Goal: Find specific fact: Find specific fact

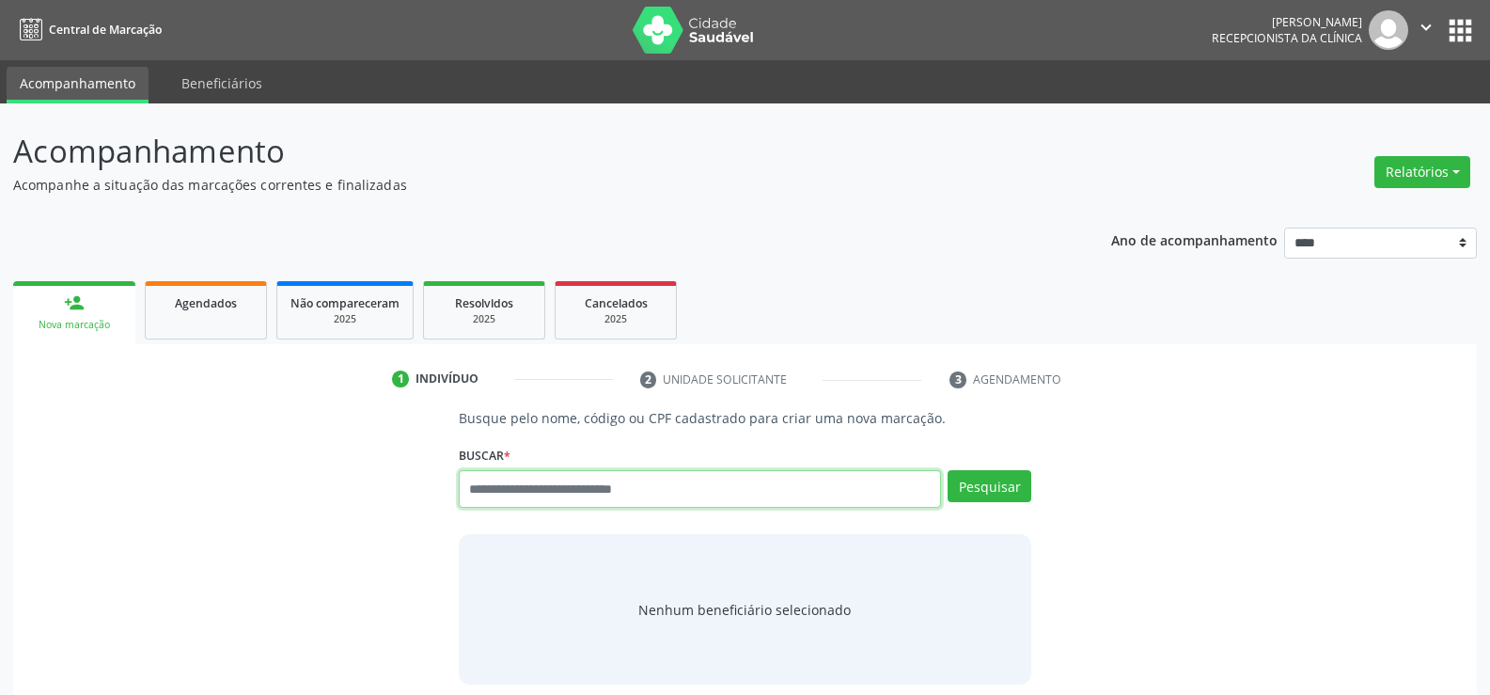
click at [578, 489] on input "text" at bounding box center [700, 489] width 482 height 38
paste input "**********"
type input "**********"
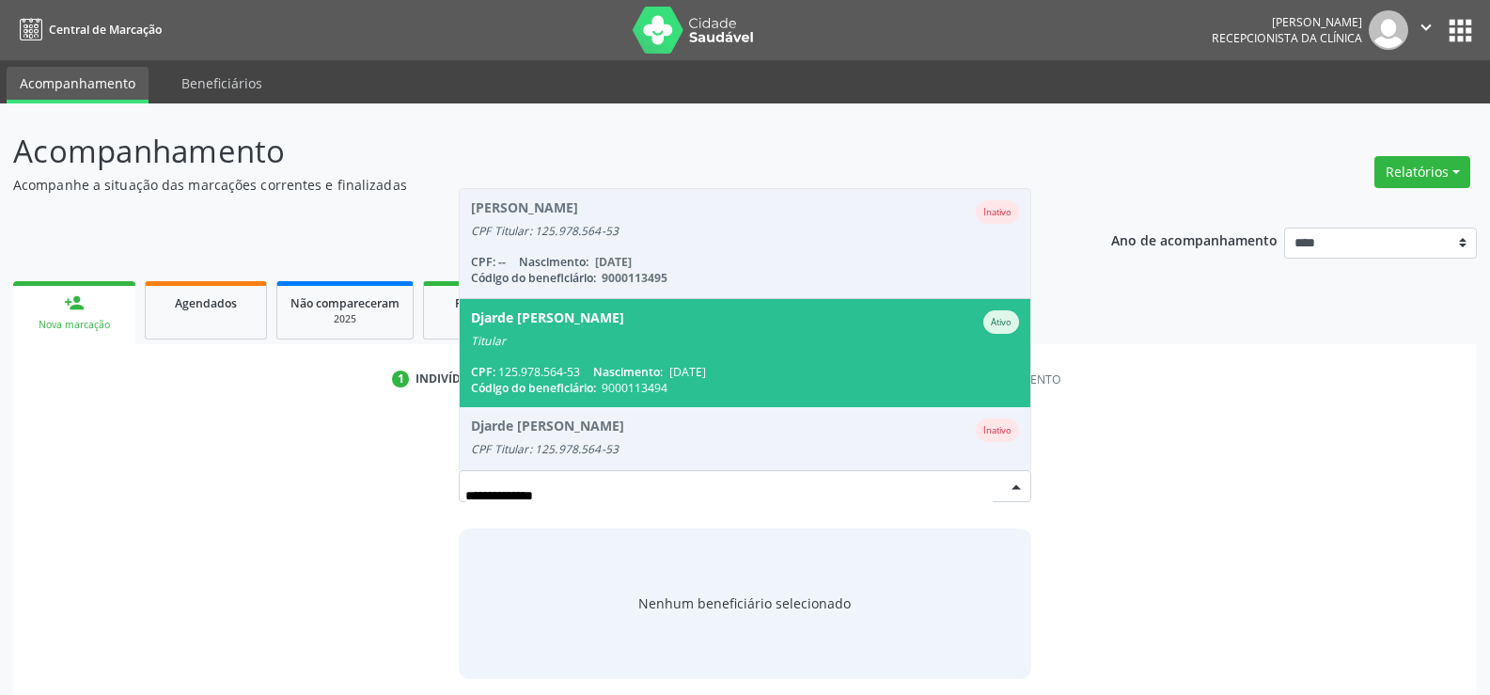
click at [706, 371] on span "[DATE]" at bounding box center [687, 372] width 37 height 16
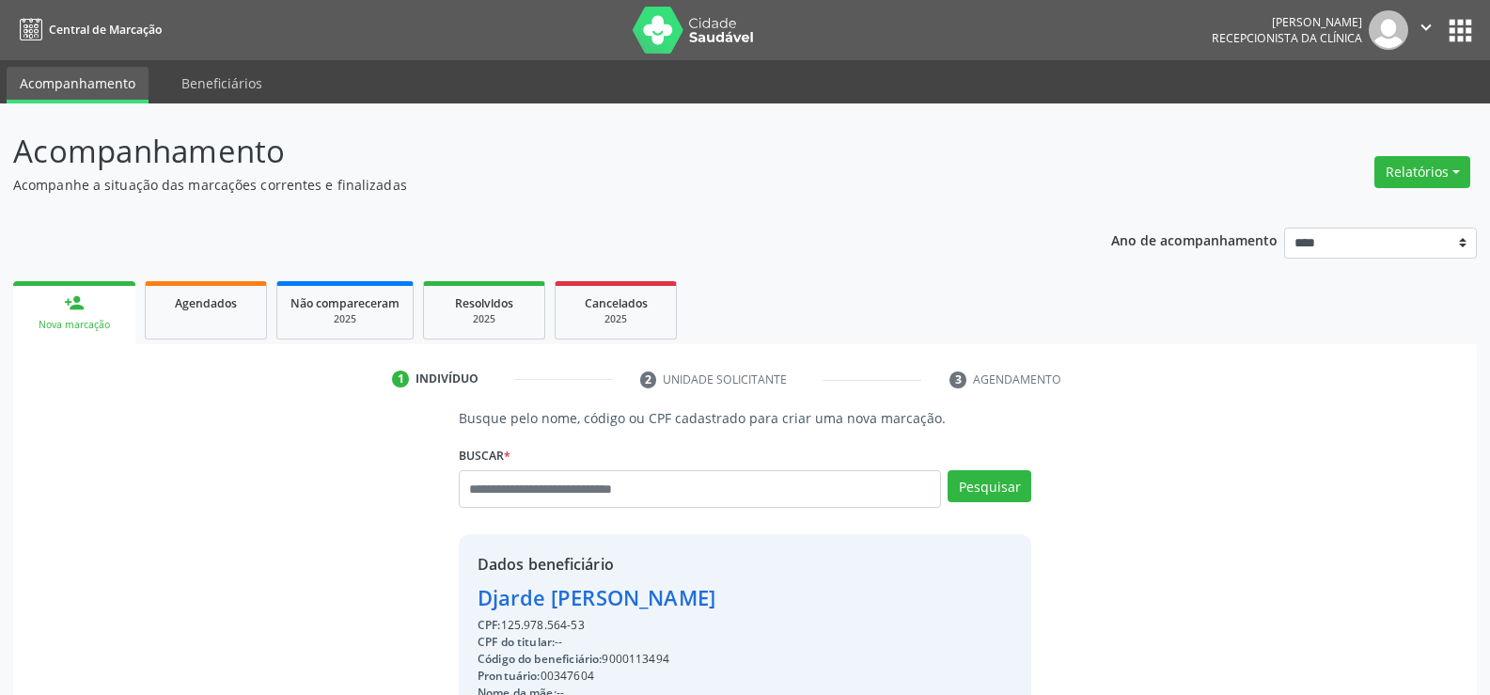
drag, startPoint x: 480, startPoint y: 598, endPoint x: 773, endPoint y: 601, distance: 292.4
click at [773, 601] on div "Djarde [PERSON_NAME]" at bounding box center [745, 597] width 535 height 31
copy div "Djarde [PERSON_NAME]"
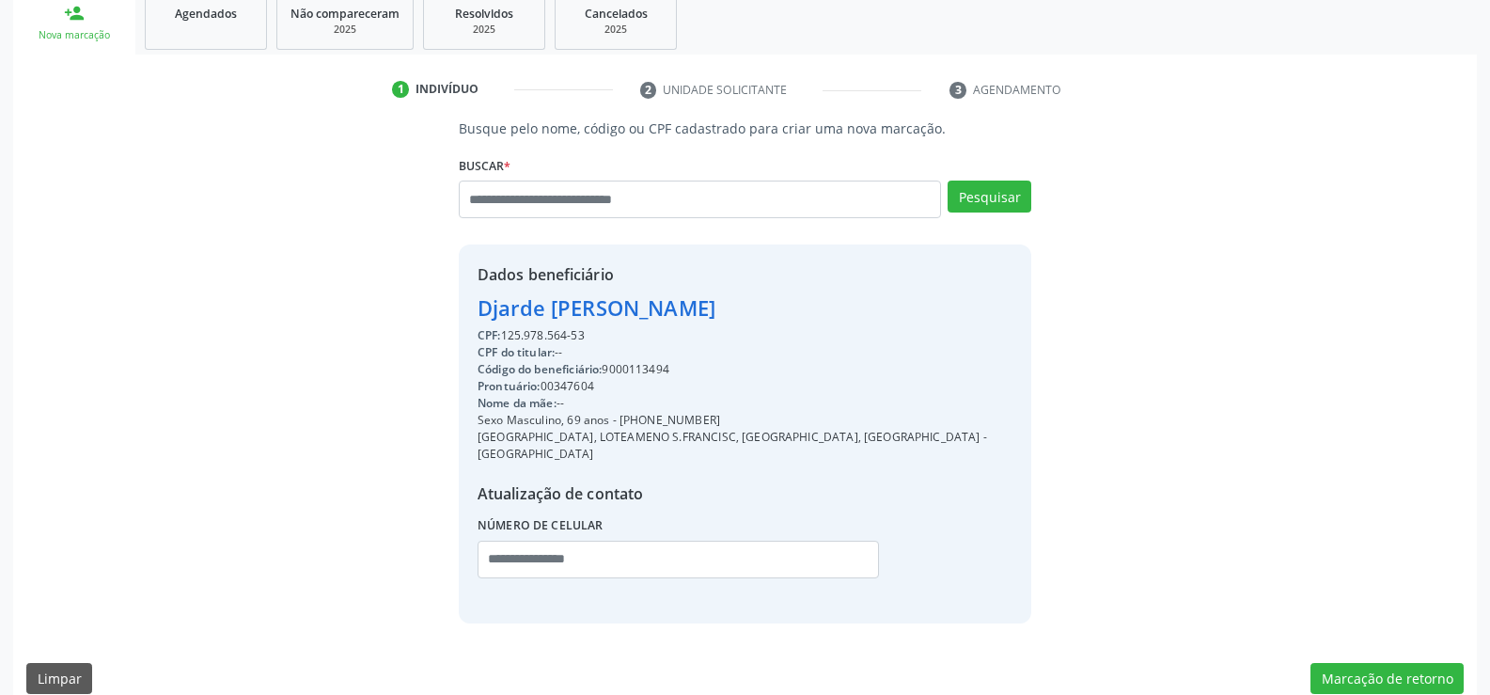
scroll to position [298, 0]
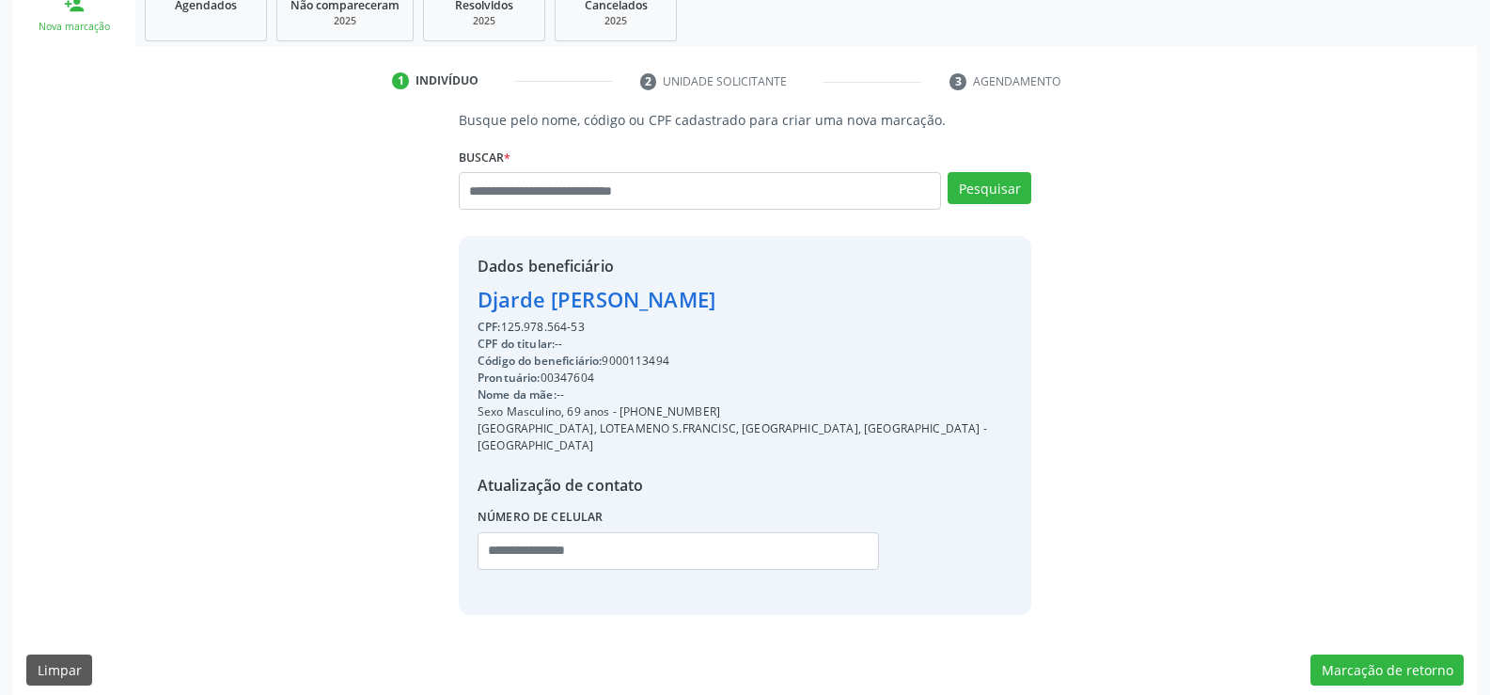
drag, startPoint x: 643, startPoint y: 412, endPoint x: 723, endPoint y: 406, distance: 80.1
click at [723, 406] on div "Sexo Masculino, 69 anos - [PHONE_NUMBER]" at bounding box center [745, 411] width 535 height 17
copy div "99338-9692"
click at [510, 194] on input "text" at bounding box center [700, 191] width 482 height 38
type input "**********"
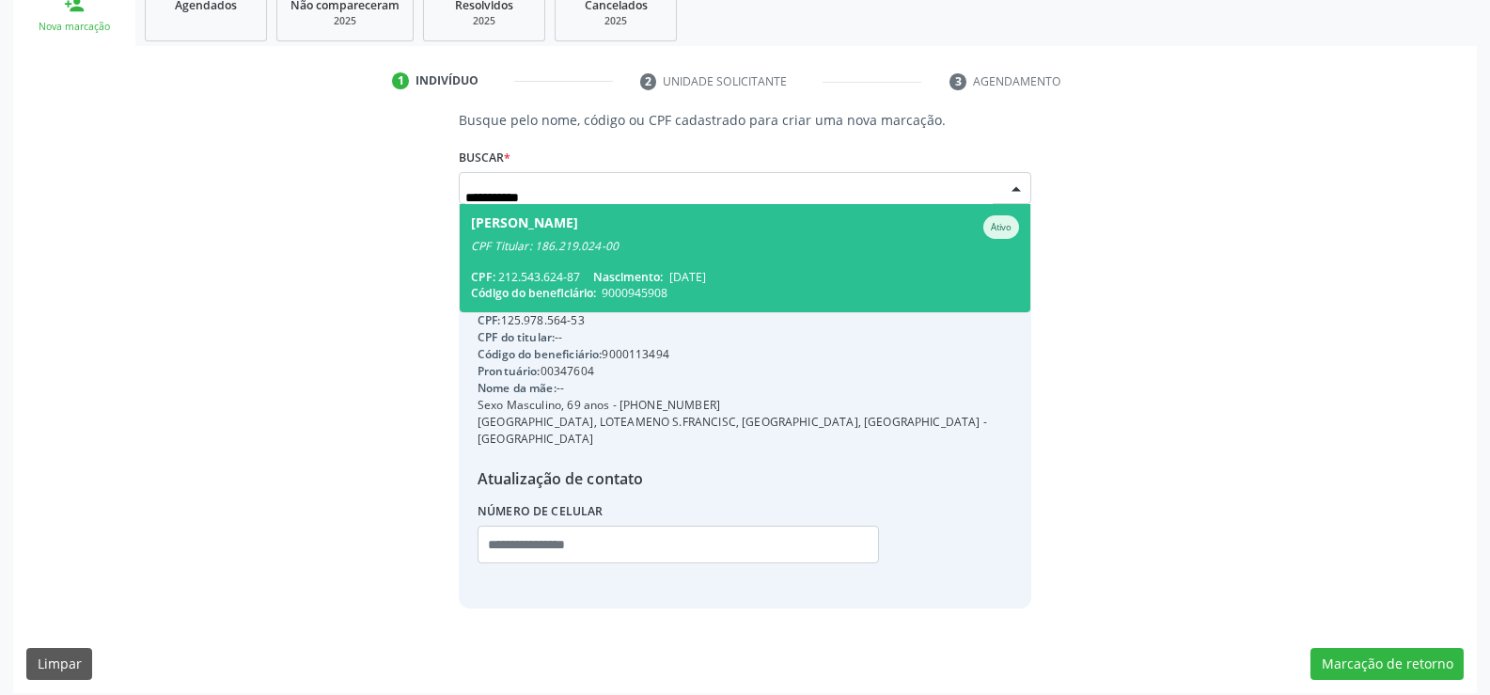
scroll to position [292, 0]
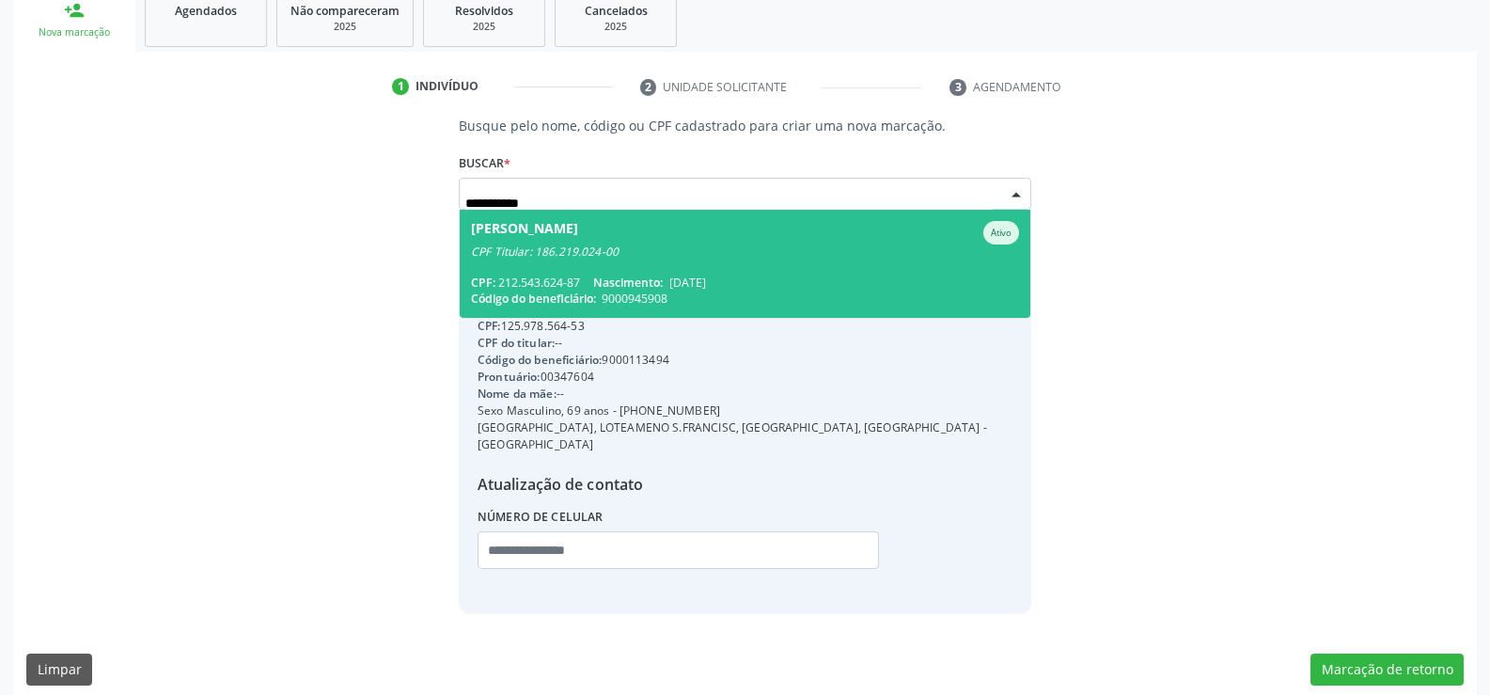
click at [746, 270] on span "[PERSON_NAME] CPF Titular: 186.219.024-00 CPF: 212.543.624-87 Nascimento: [DATE…" at bounding box center [745, 264] width 571 height 108
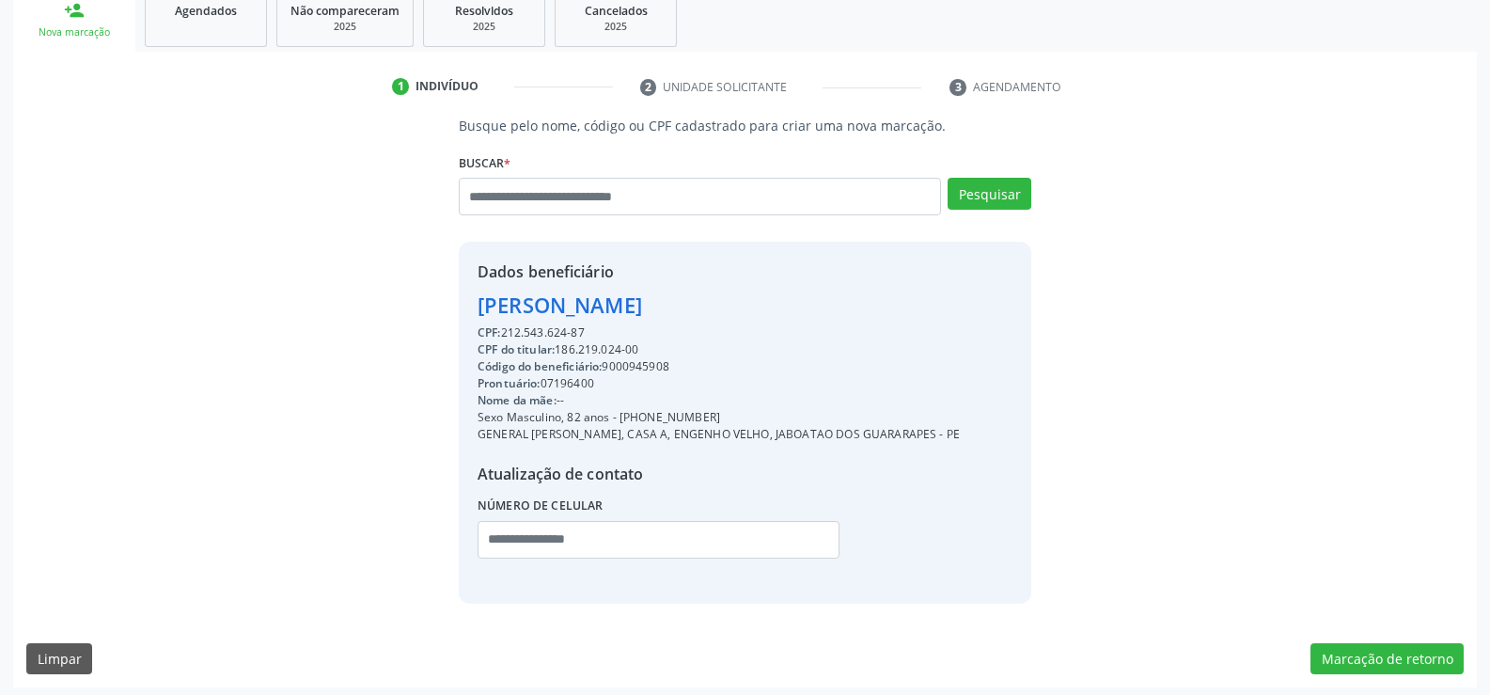
drag, startPoint x: 477, startPoint y: 294, endPoint x: 617, endPoint y: 325, distance: 143.5
click at [617, 325] on div "Dados beneficiário [PERSON_NAME] CPF: 212.543.624-87 CPF do titular: 186.219.02…" at bounding box center [719, 421] width 482 height 323
copy div "[PERSON_NAME] CPF: 212.543.624-87"
click at [554, 183] on input "text" at bounding box center [700, 197] width 482 height 38
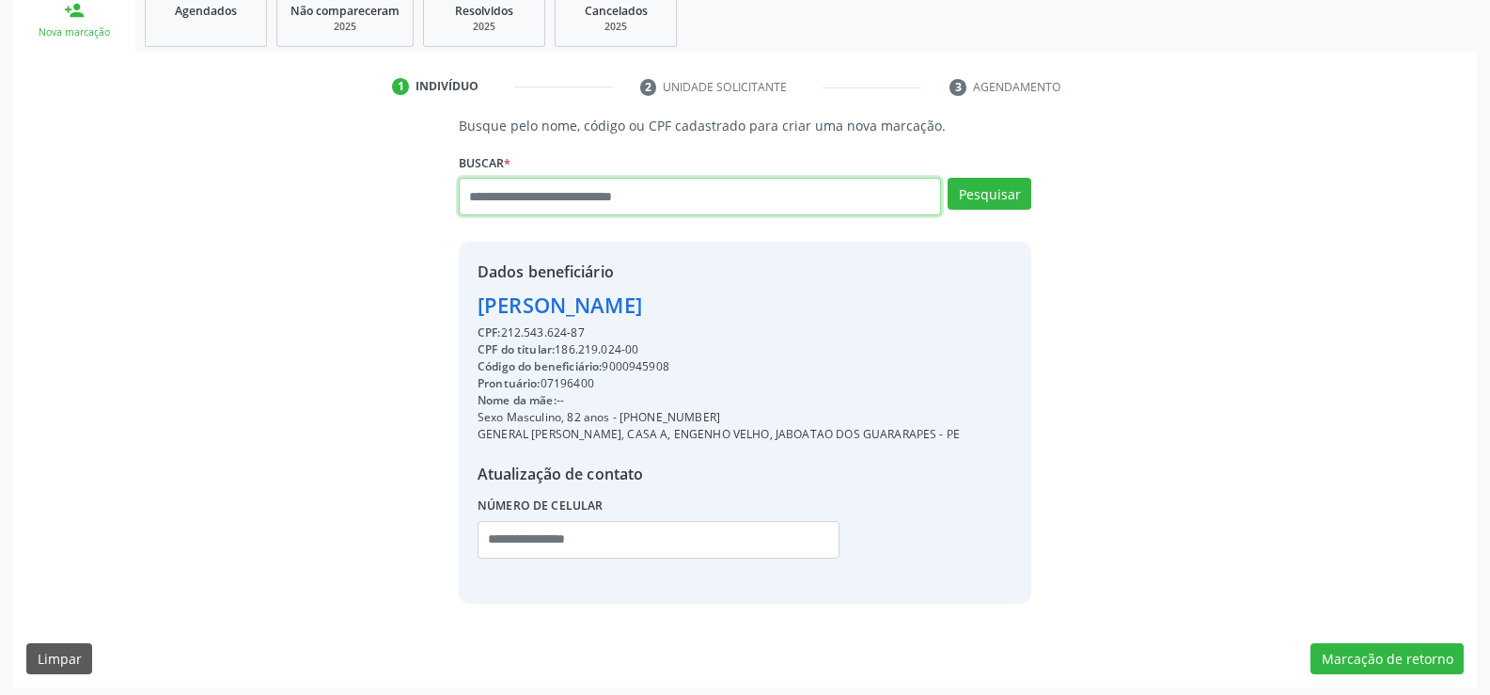
paste input "**********"
type input "**********"
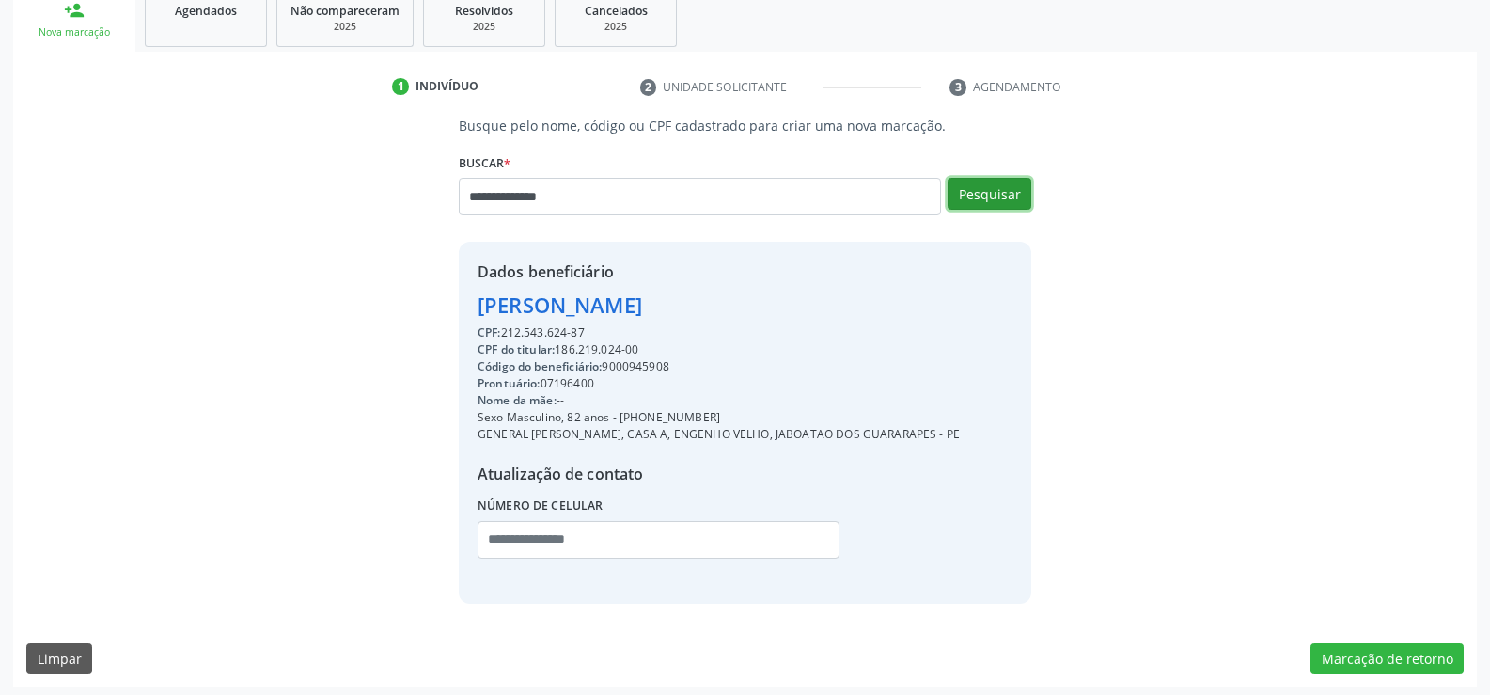
click at [967, 194] on button "Pesquisar" at bounding box center [990, 194] width 84 height 32
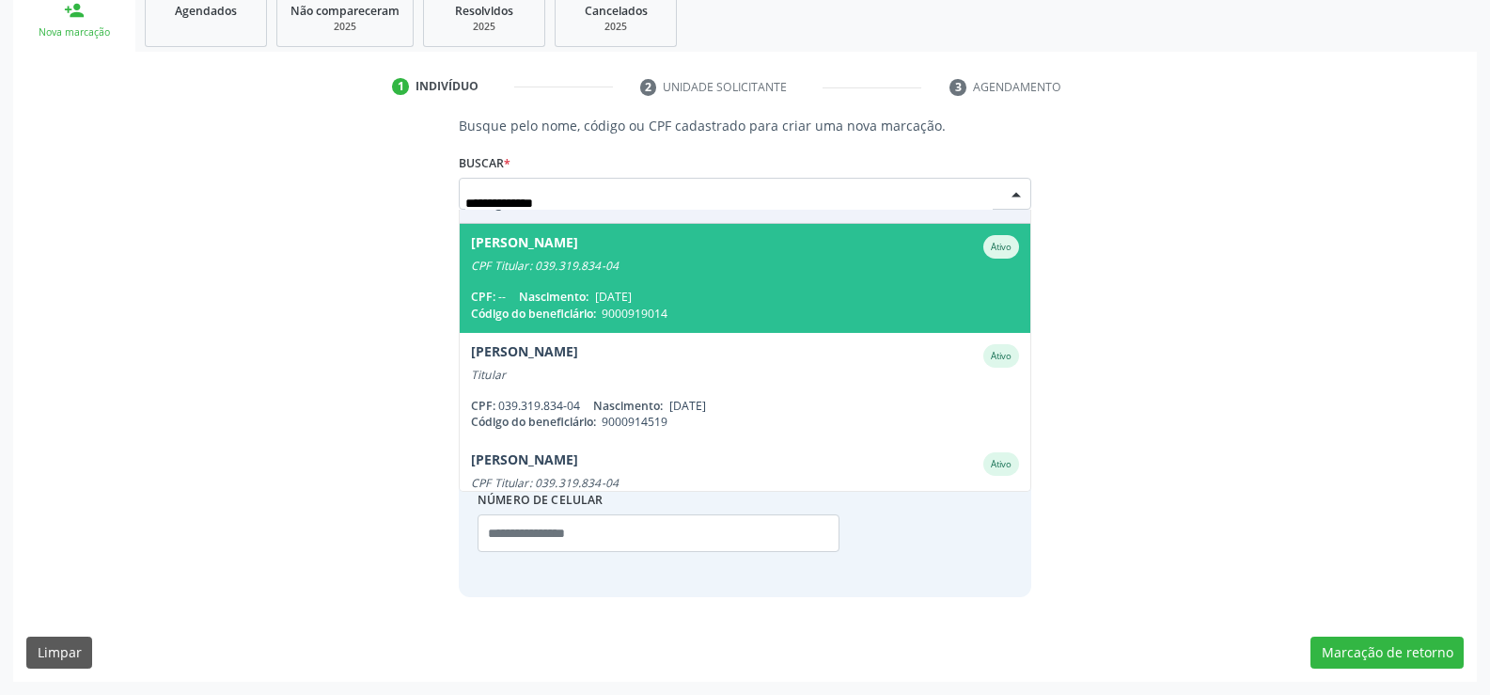
scroll to position [182, 0]
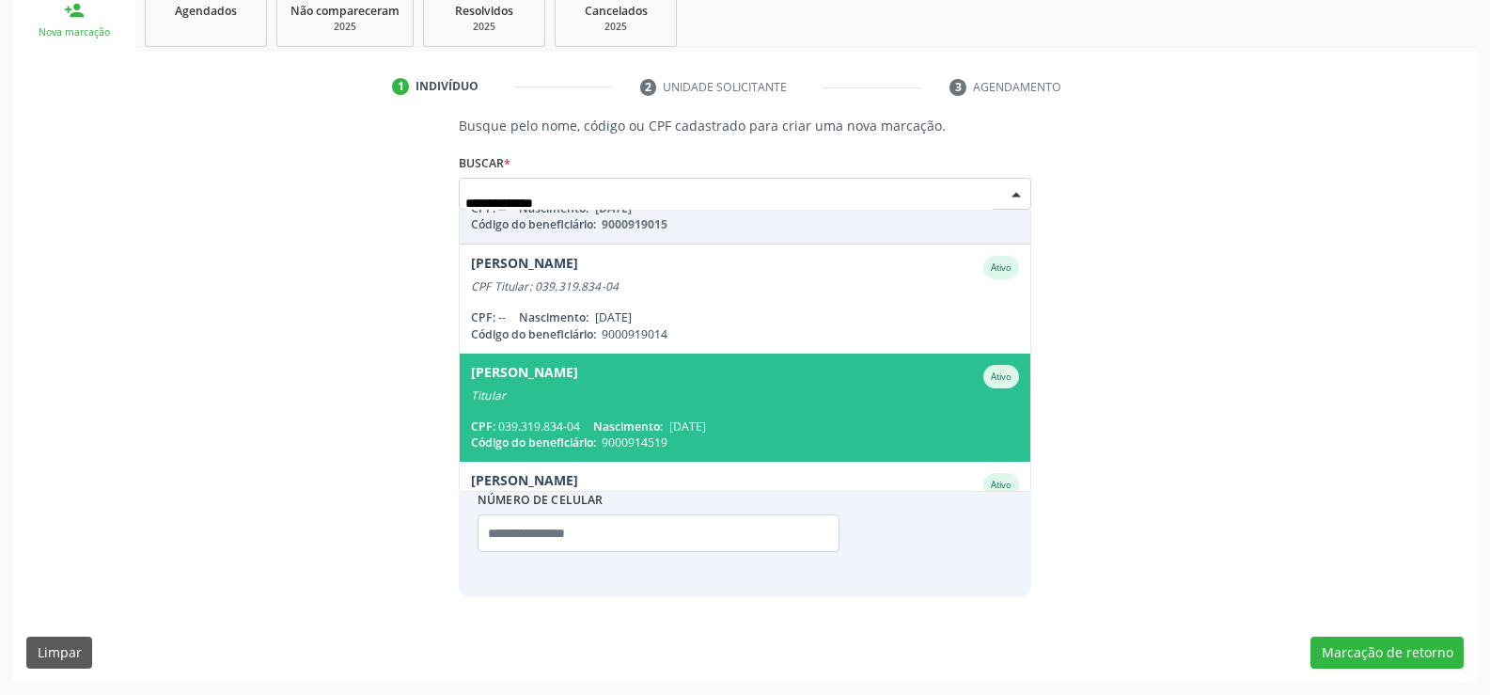
drag, startPoint x: 651, startPoint y: 371, endPoint x: 660, endPoint y: 340, distance: 32.2
click at [578, 371] on div "[PERSON_NAME]" at bounding box center [524, 377] width 107 height 24
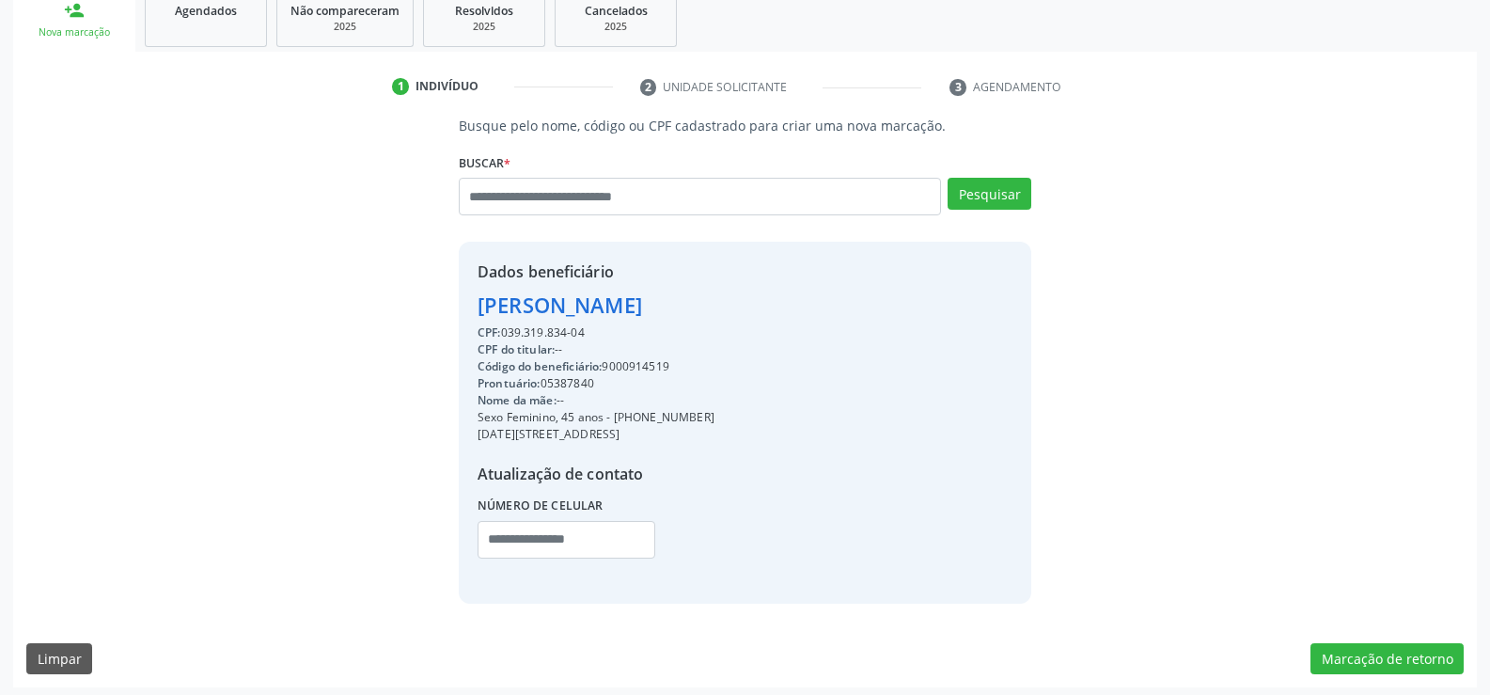
drag, startPoint x: 480, startPoint y: 311, endPoint x: 798, endPoint y: 311, distance: 317.8
click at [714, 311] on div "[PERSON_NAME]" at bounding box center [596, 305] width 237 height 31
copy div "[PERSON_NAME]"
drag, startPoint x: 640, startPoint y: 418, endPoint x: 748, endPoint y: 413, distance: 108.3
click at [714, 413] on div "Sexo Feminino, 45 anos - [PHONE_NUMBER]" at bounding box center [596, 417] width 237 height 17
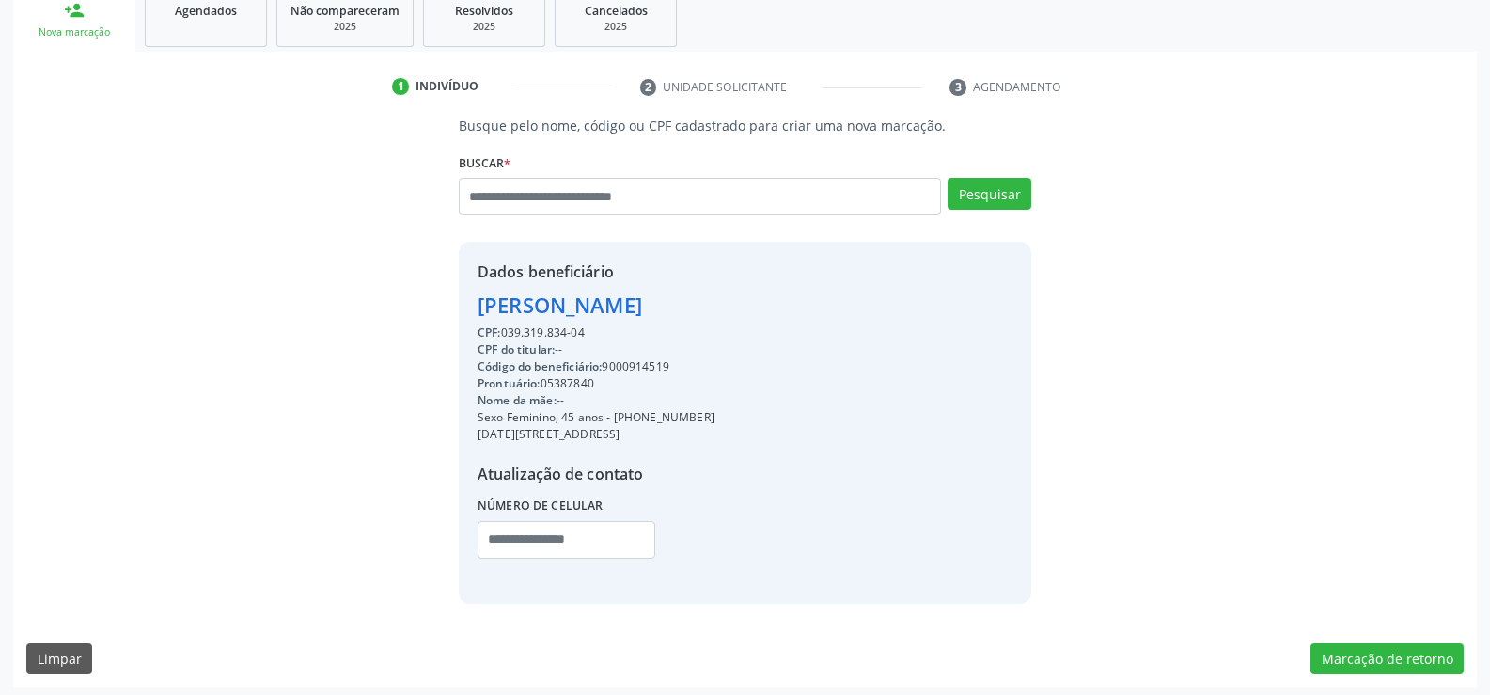
copy div "99940-0119"
click at [583, 202] on input "text" at bounding box center [700, 197] width 482 height 38
paste input "**********"
type input "**********"
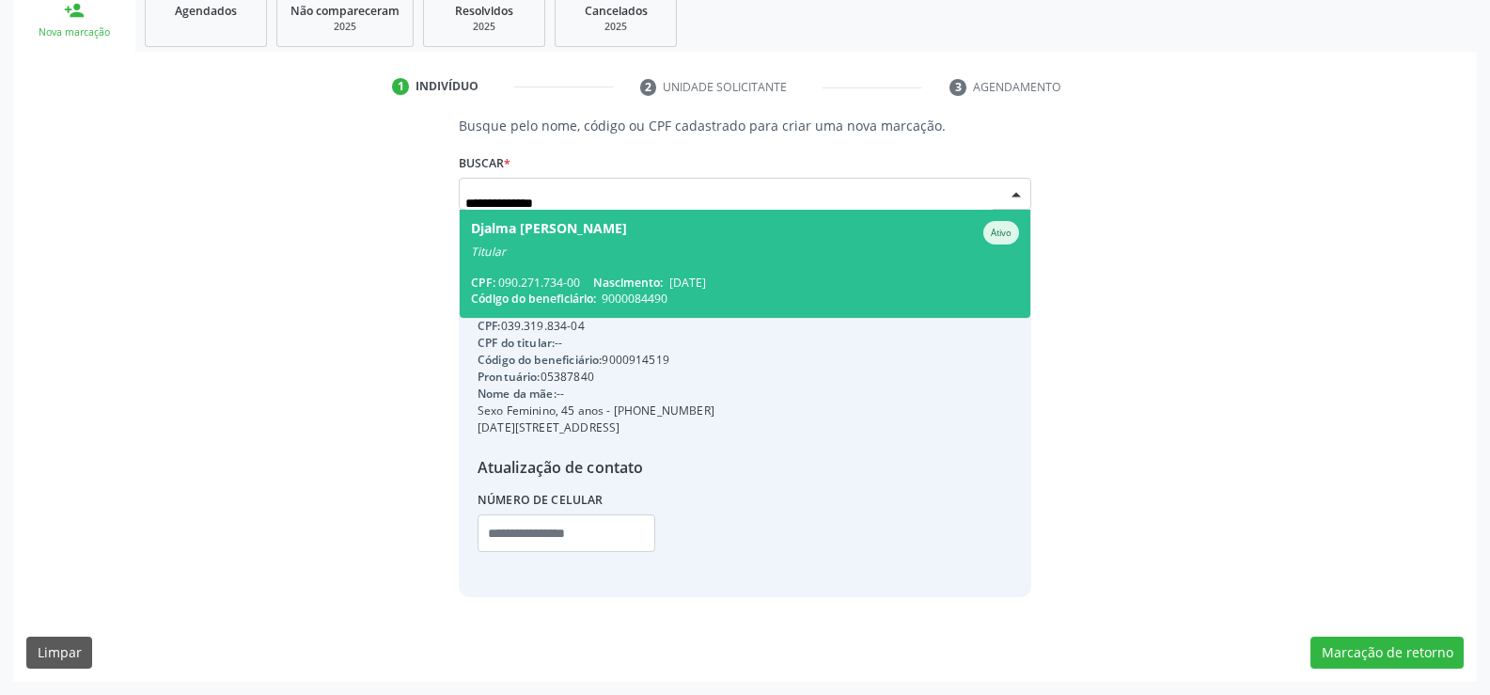
scroll to position [0, 0]
click at [638, 265] on span "Djalma [PERSON_NAME] Ativo Titular CPF: 090.271.734-00 Nascimento: [DATE] Códig…" at bounding box center [745, 264] width 571 height 108
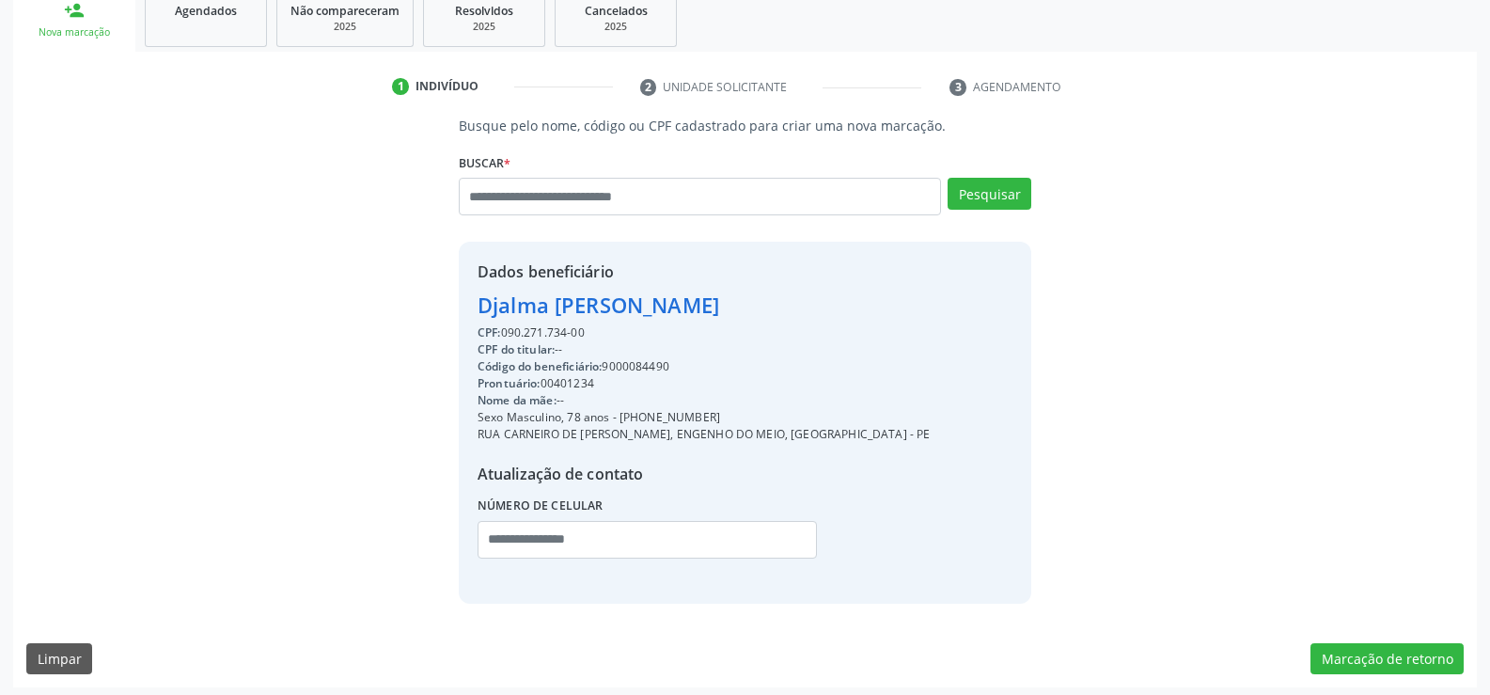
drag, startPoint x: 479, startPoint y: 306, endPoint x: 787, endPoint y: 311, distance: 307.5
click at [787, 311] on div "Djalma [PERSON_NAME]" at bounding box center [704, 305] width 453 height 31
copy div "Djalma [PERSON_NAME]"
drag, startPoint x: 639, startPoint y: 418, endPoint x: 723, endPoint y: 416, distance: 83.7
click at [723, 416] on div "Sexo Masculino, 78 anos - [PHONE_NUMBER]" at bounding box center [704, 417] width 453 height 17
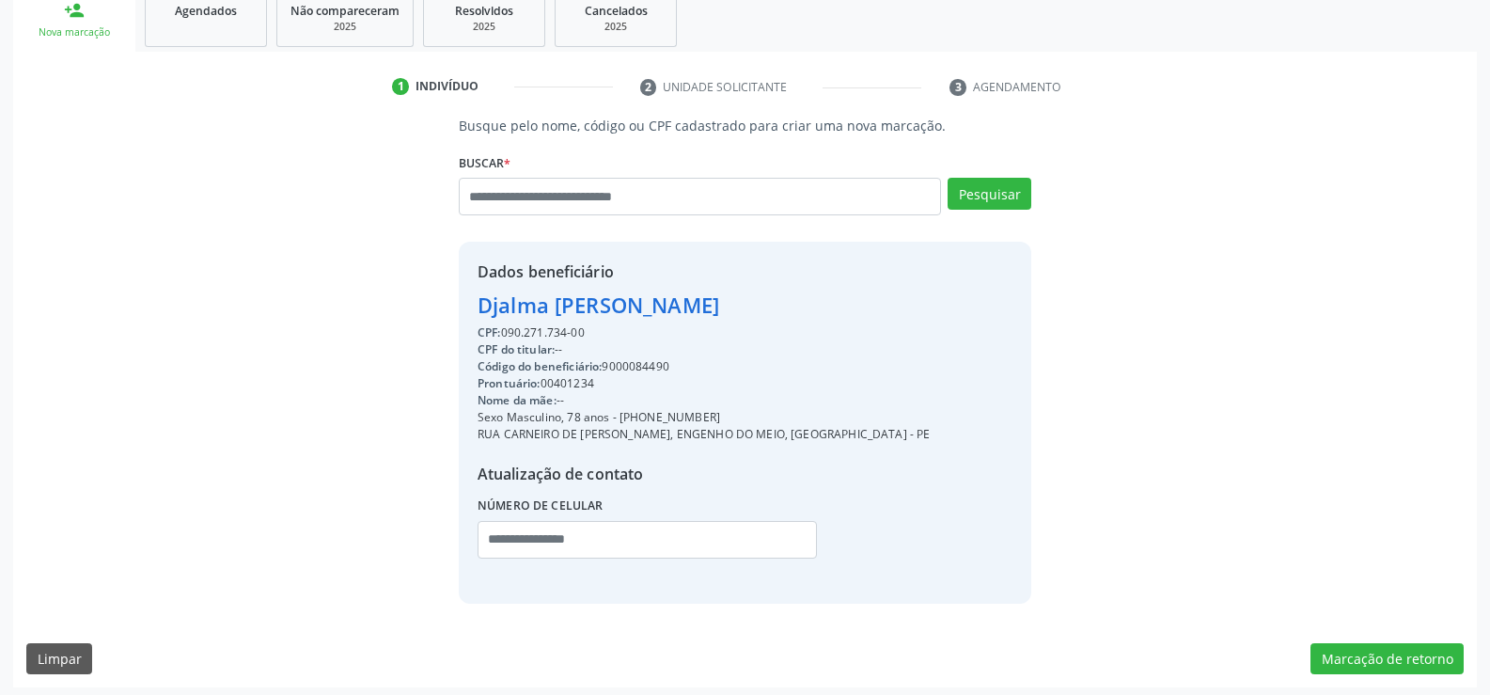
copy div "99212-5756"
click at [695, 185] on input "text" at bounding box center [700, 197] width 482 height 38
type input "**********"
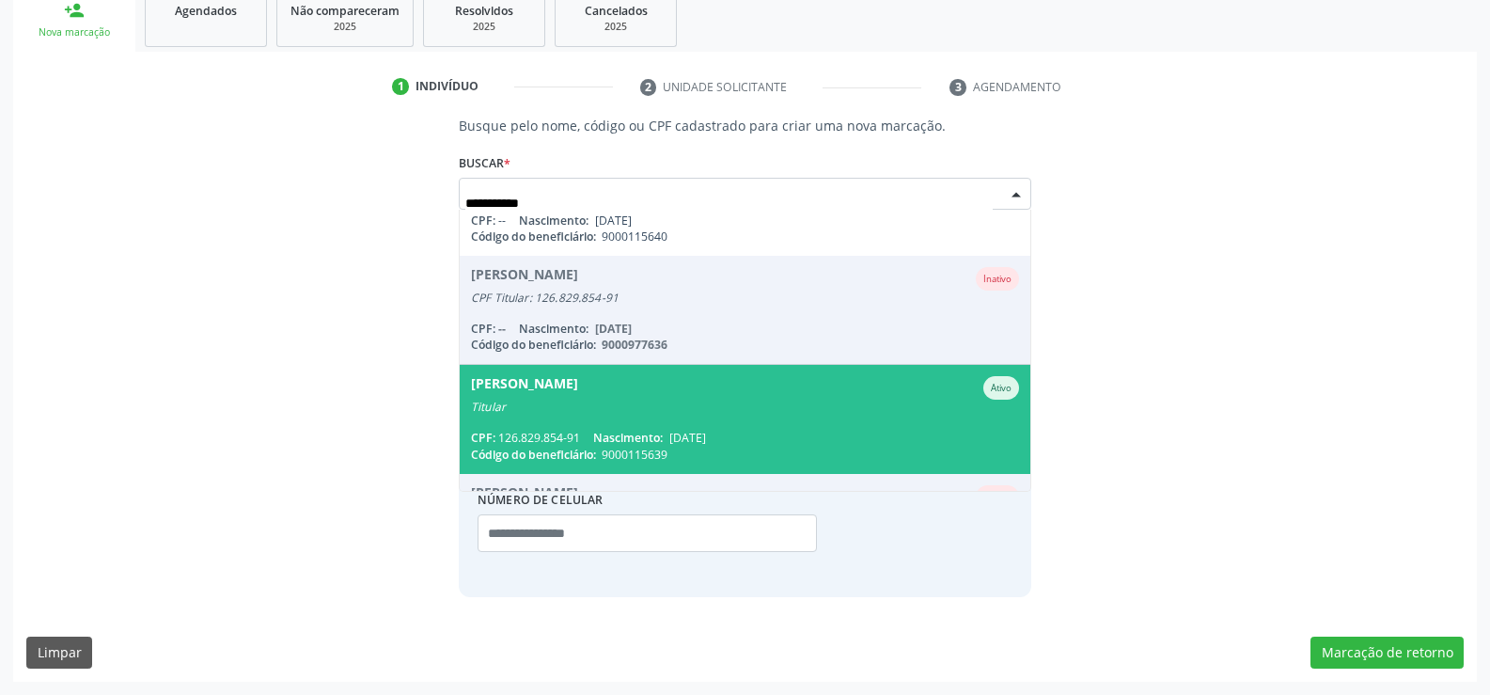
scroll to position [94, 0]
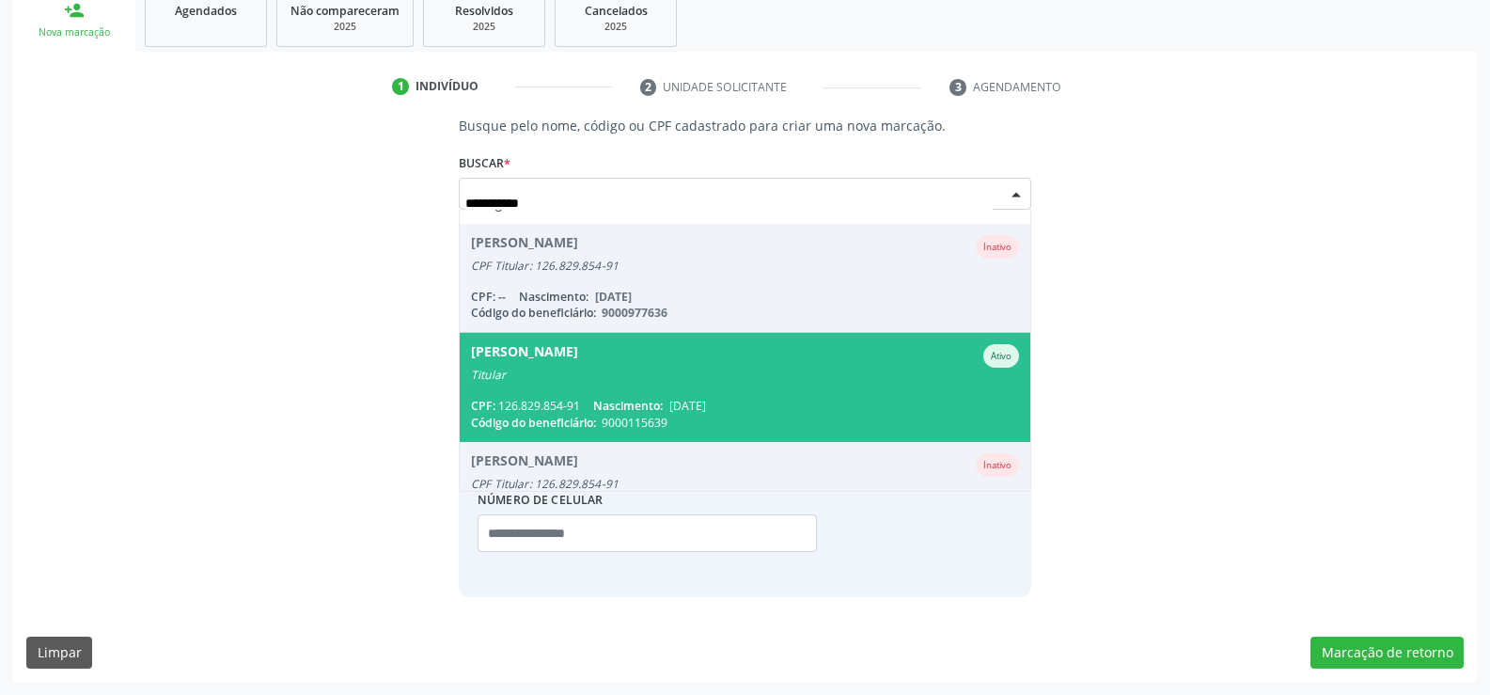
click at [553, 412] on div "CPF: 126.829.854-91 Nascimento: [DATE]" at bounding box center [745, 406] width 548 height 16
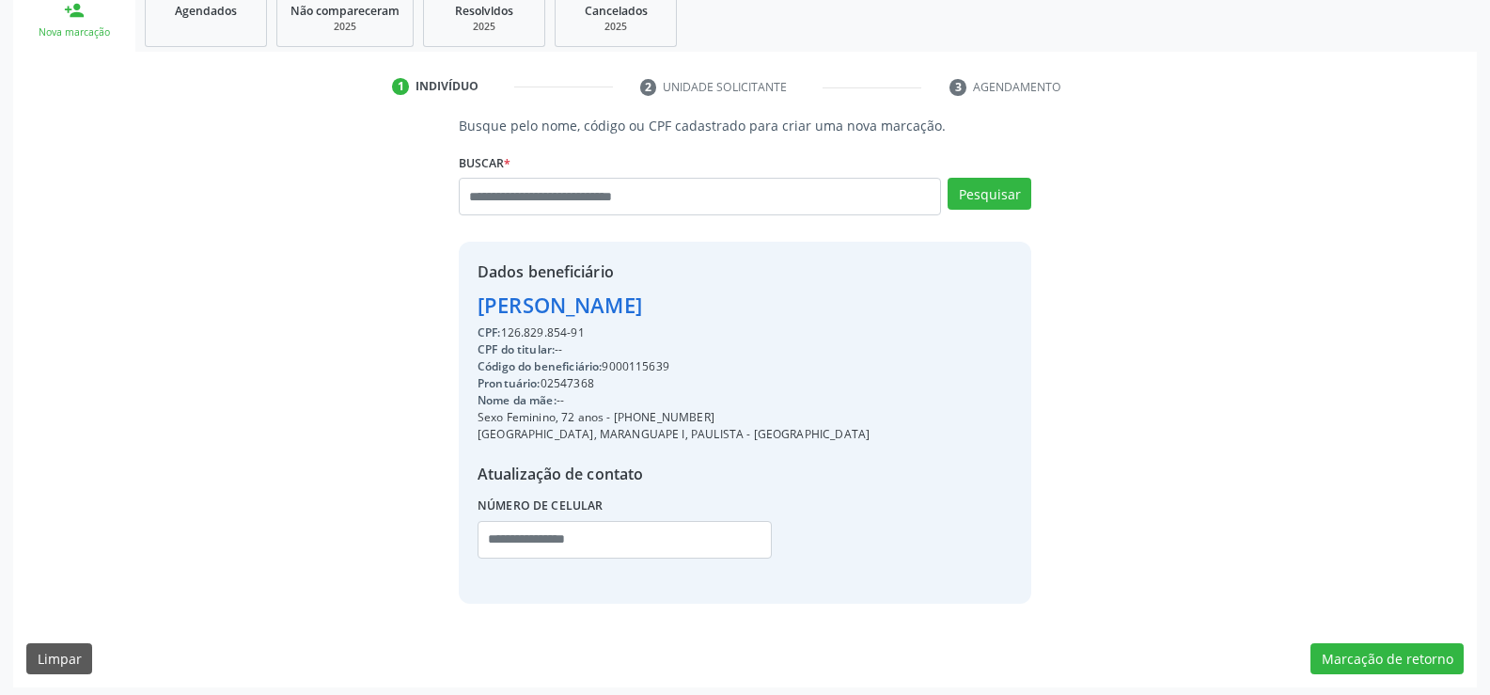
drag, startPoint x: 476, startPoint y: 302, endPoint x: 652, endPoint y: 335, distance: 179.8
click at [652, 335] on div "Dados beneficiário [PERSON_NAME] CPF: 126.829.854-91 CPF do titular: -- Código …" at bounding box center [745, 422] width 573 height 361
copy div "[PERSON_NAME] CPF: 126.829.854-91"
click at [498, 196] on input "text" at bounding box center [700, 197] width 482 height 38
paste input "**********"
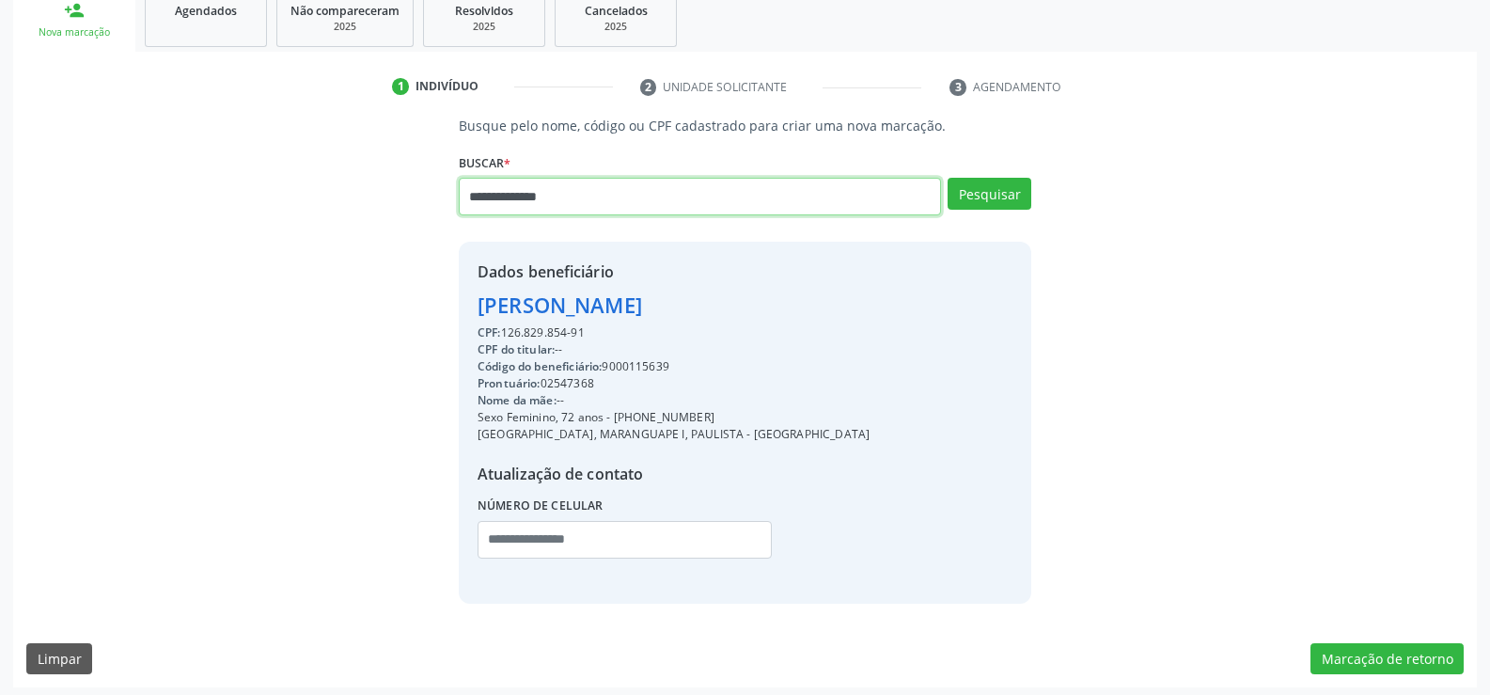
type input "**********"
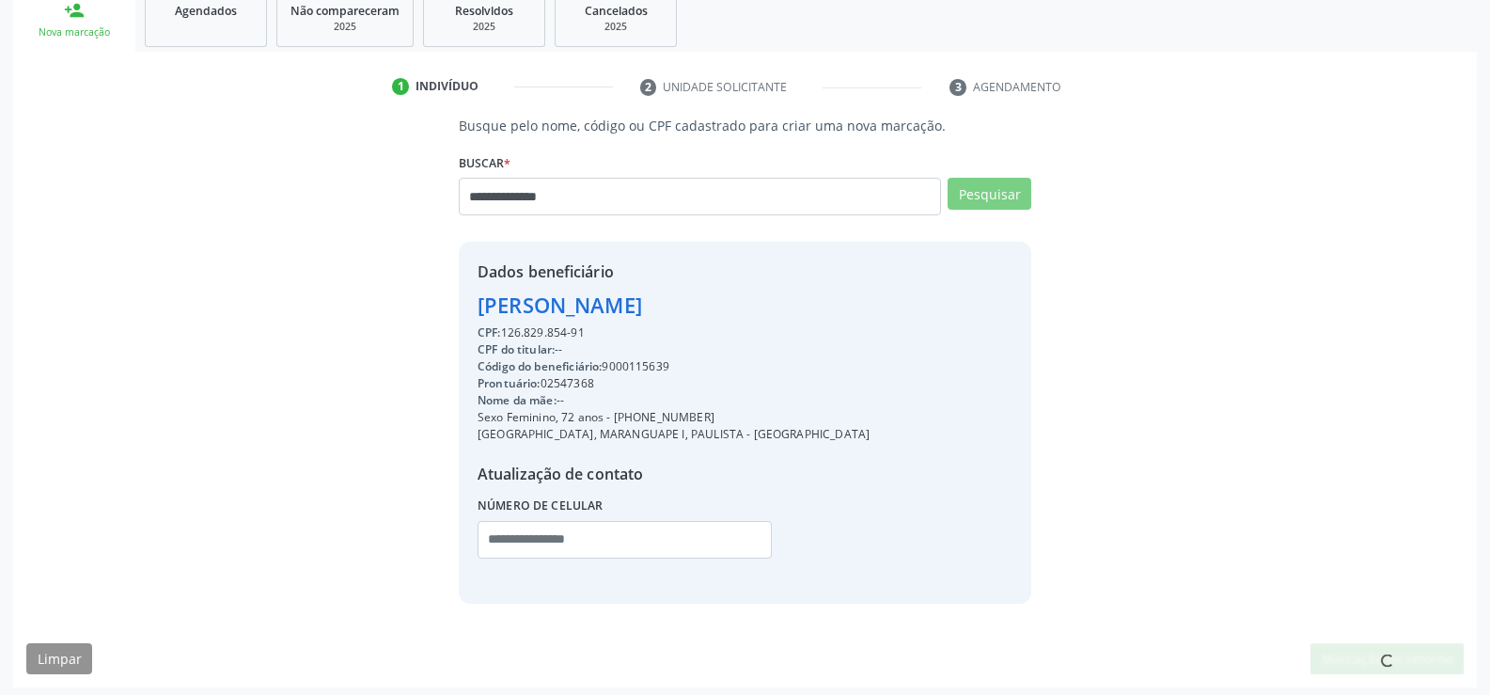
scroll to position [0, 0]
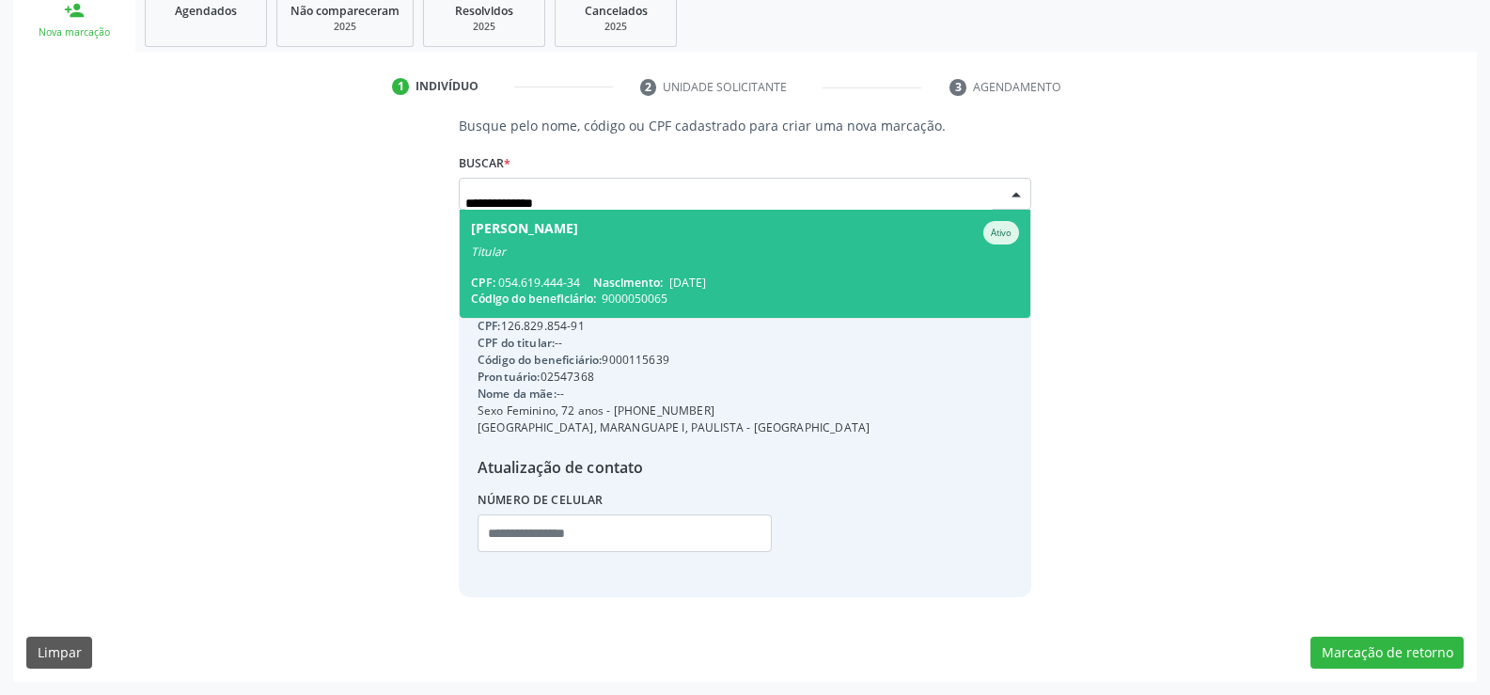
click at [550, 278] on div "CPF: 054.619.444-34 Nascimento: [DATE]" at bounding box center [745, 283] width 548 height 16
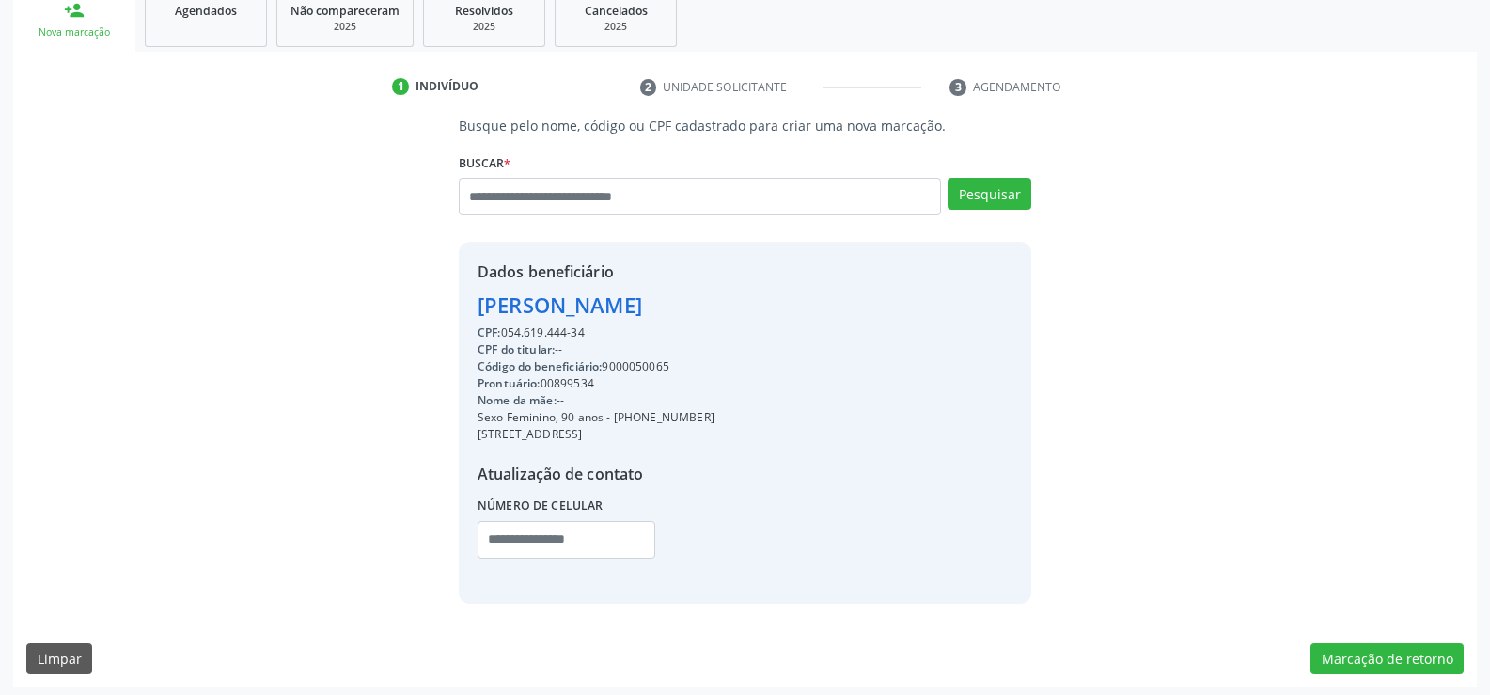
drag, startPoint x: 478, startPoint y: 303, endPoint x: 743, endPoint y: 306, distance: 265.1
click at [743, 306] on div "Dados beneficiário [PERSON_NAME] CPF: 054.619.444-34 CPF do titular: -- Código …" at bounding box center [745, 422] width 573 height 361
copy div "[PERSON_NAME]"
drag, startPoint x: 637, startPoint y: 416, endPoint x: 728, endPoint y: 409, distance: 90.5
click at [714, 409] on div "Sexo Feminino, 90 anos - [PHONE_NUMBER]" at bounding box center [596, 417] width 237 height 17
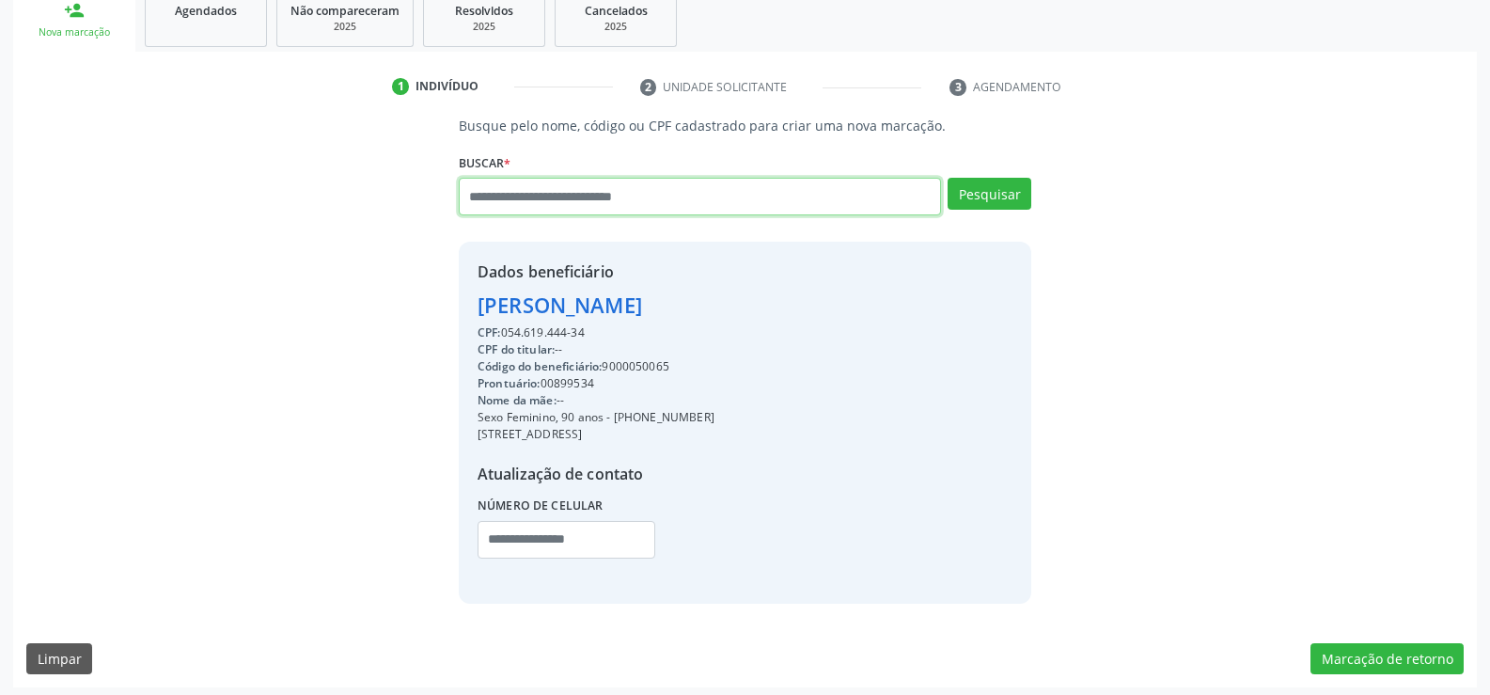
click at [571, 199] on input "text" at bounding box center [700, 197] width 482 height 38
paste input "**********"
type input "**********"
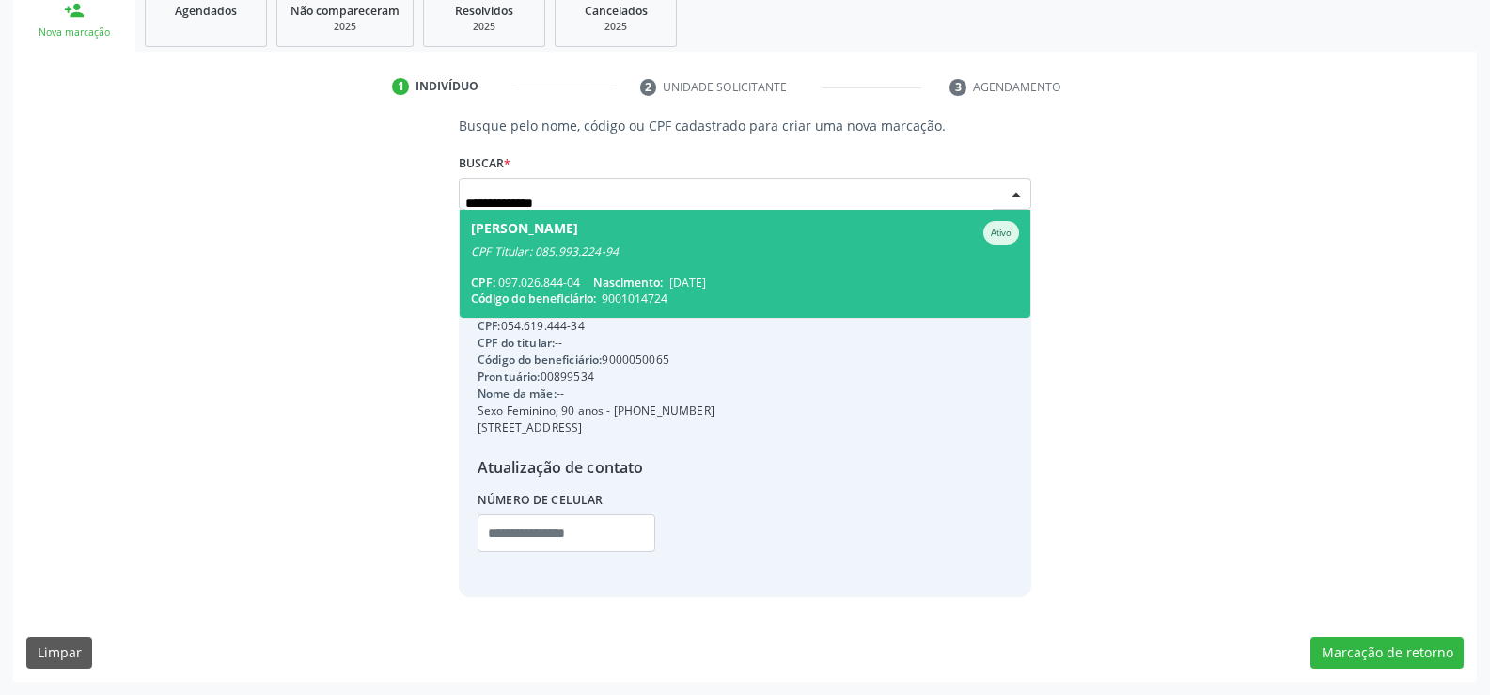
click at [567, 231] on div "[PERSON_NAME]" at bounding box center [524, 233] width 107 height 24
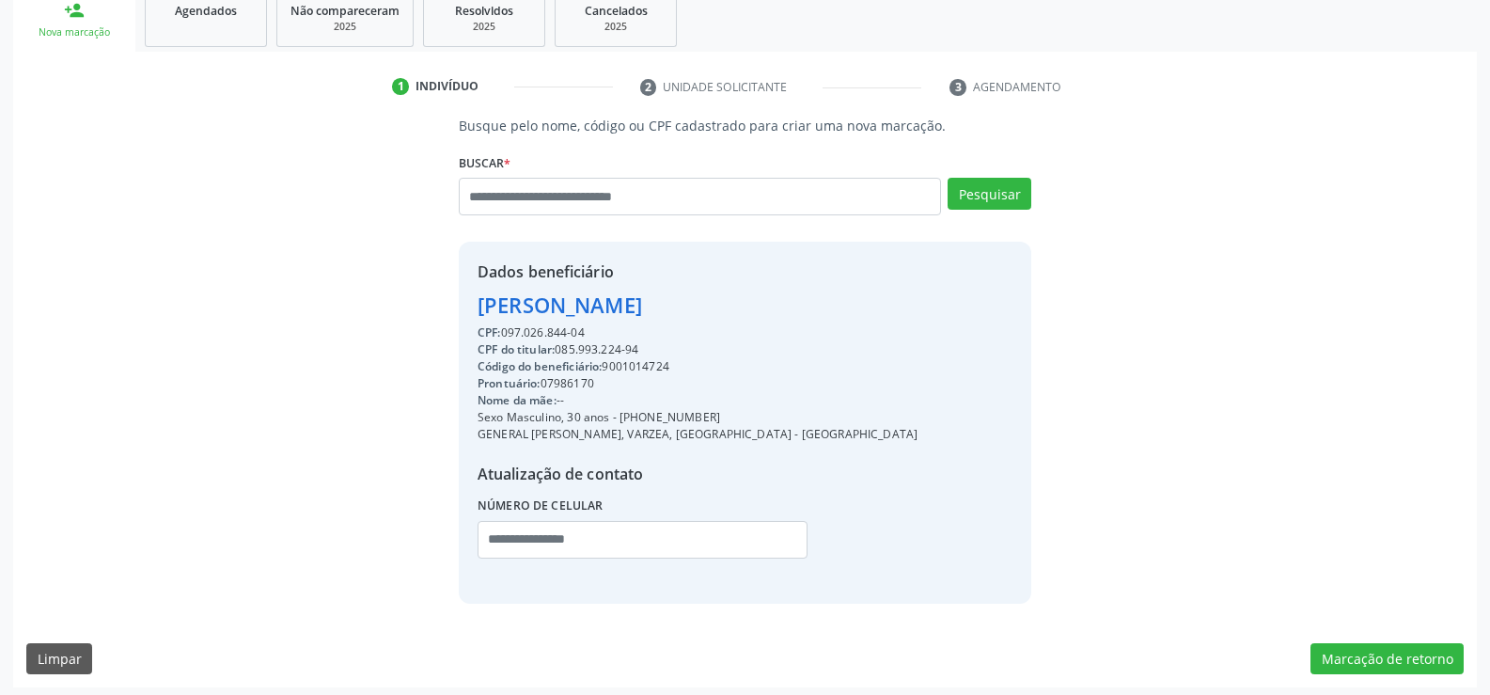
drag, startPoint x: 481, startPoint y: 308, endPoint x: 835, endPoint y: 304, distance: 353.5
click at [835, 304] on div "Dados beneficiário [PERSON_NAME] CPF: 097.026.844-04 CPF do titular: 085.993.22…" at bounding box center [745, 422] width 573 height 361
drag, startPoint x: 644, startPoint y: 415, endPoint x: 752, endPoint y: 415, distance: 108.1
click at [752, 415] on div "Sexo Masculino, 30 anos - [PHONE_NUMBER]" at bounding box center [698, 417] width 440 height 17
